Goal: Find specific page/section: Find specific page/section

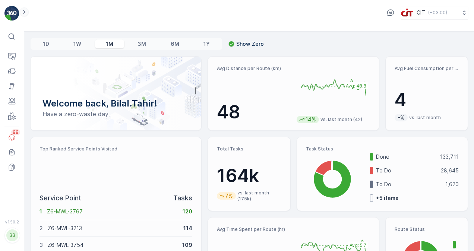
click at [25, 12] on icon at bounding box center [24, 12] width 2 height 4
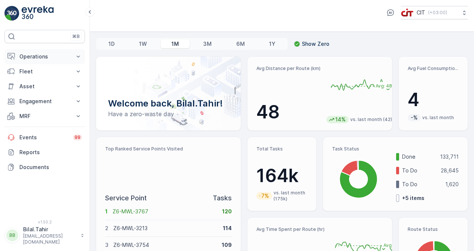
click at [60, 55] on p "Operations" at bounding box center [44, 56] width 51 height 7
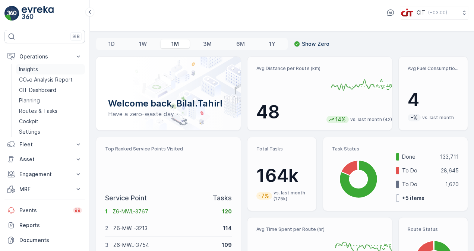
click at [40, 67] on link "Insights" at bounding box center [50, 69] width 69 height 10
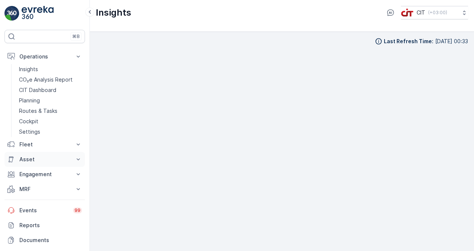
click at [49, 156] on p "Asset" at bounding box center [44, 159] width 51 height 7
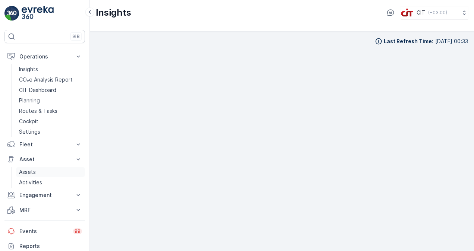
click at [38, 168] on link "Assets" at bounding box center [50, 172] width 69 height 10
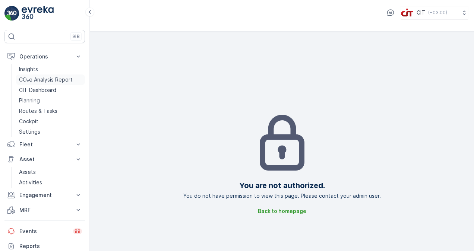
click at [36, 76] on p "CO₂e Analysis Report" at bounding box center [46, 79] width 54 height 7
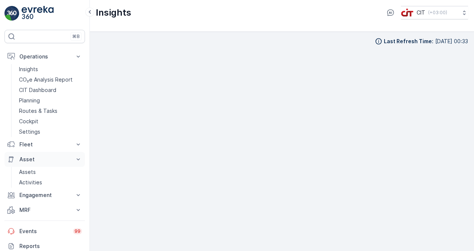
click at [26, 159] on p "Asset" at bounding box center [44, 159] width 51 height 7
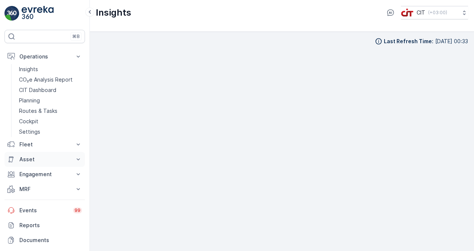
click at [33, 166] on button "Asset" at bounding box center [44, 159] width 80 height 15
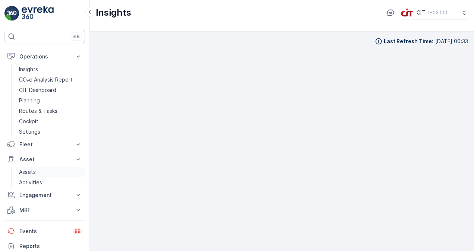
click at [36, 172] on link "Assets" at bounding box center [50, 172] width 69 height 10
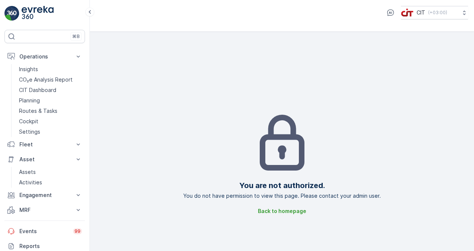
scroll to position [43, 0]
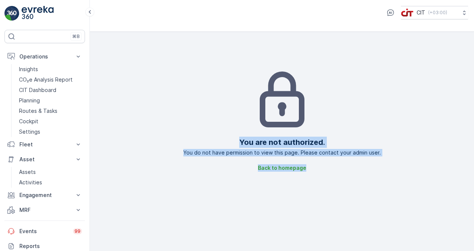
drag, startPoint x: 127, startPoint y: 60, endPoint x: 331, endPoint y: 180, distance: 236.3
click at [331, 180] on div "You are not authorized. You do not have permission to view this page. Please co…" at bounding box center [282, 119] width 372 height 251
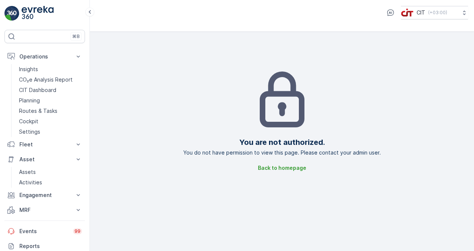
click at [331, 180] on div "You are not authorized. You do not have permission to view this page. Please co…" at bounding box center [282, 119] width 372 height 251
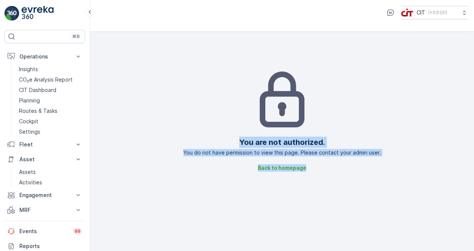
drag, startPoint x: 329, startPoint y: 180, endPoint x: 184, endPoint y: 76, distance: 178.1
click at [184, 76] on div "You are not authorized. You do not have permission to view this page. Please co…" at bounding box center [282, 119] width 372 height 251
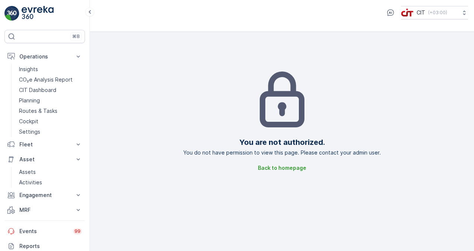
drag, startPoint x: 184, startPoint y: 76, endPoint x: 161, endPoint y: 91, distance: 27.6
click at [161, 91] on div "You are not authorized. You do not have permission to view this page. Please co…" at bounding box center [282, 119] width 372 height 251
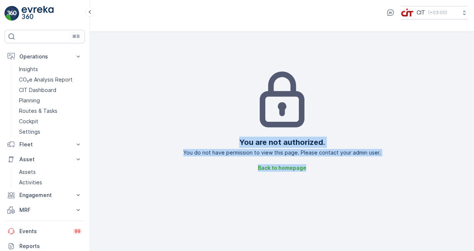
drag, startPoint x: 159, startPoint y: 65, endPoint x: 381, endPoint y: 195, distance: 257.2
click at [381, 195] on div "You are not authorized. You do not have permission to view this page. Please co…" at bounding box center [282, 119] width 372 height 251
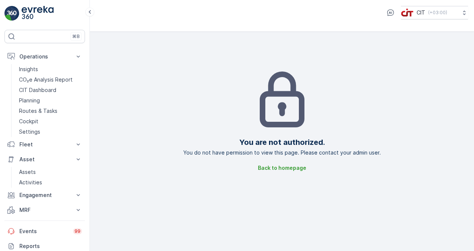
drag, startPoint x: 381, startPoint y: 195, endPoint x: 372, endPoint y: 195, distance: 9.3
click at [372, 195] on div "You are not authorized. You do not have permission to view this page. Please co…" at bounding box center [282, 119] width 372 height 251
